Goal: Transaction & Acquisition: Download file/media

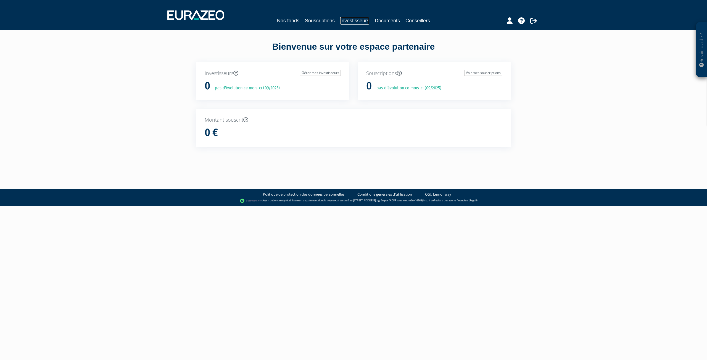
click at [358, 23] on link "Investisseurs" at bounding box center [354, 21] width 29 height 8
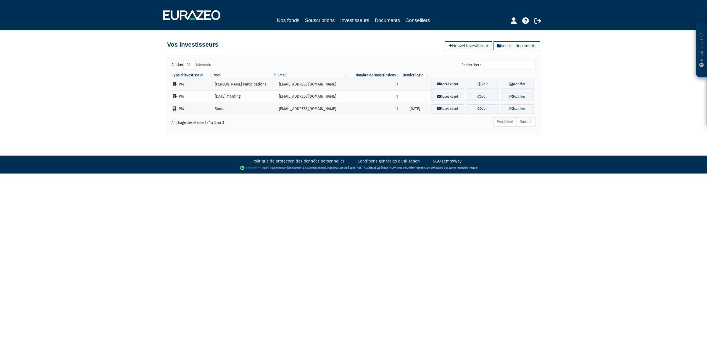
click at [480, 97] on link "Voir" at bounding box center [482, 96] width 33 height 9
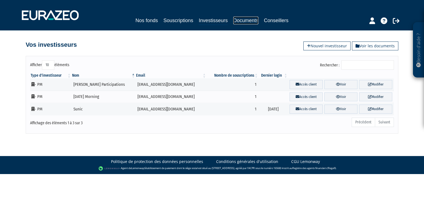
click at [258, 19] on link "Documents" at bounding box center [245, 21] width 25 height 8
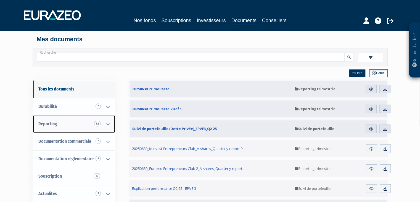
click at [65, 128] on link "Reporting 82" at bounding box center [74, 123] width 82 height 17
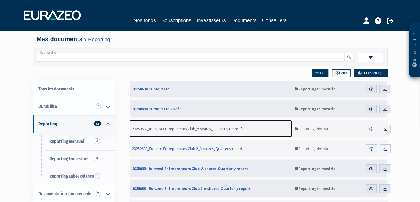
click at [178, 128] on span "20250630_Idinvest Entrepreneurs Club_A-shares_Quarterly report fr" at bounding box center [187, 128] width 111 height 5
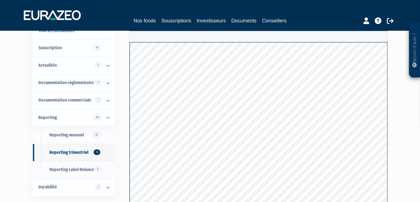
scroll to position [25, 0]
